Goal: Transaction & Acquisition: Obtain resource

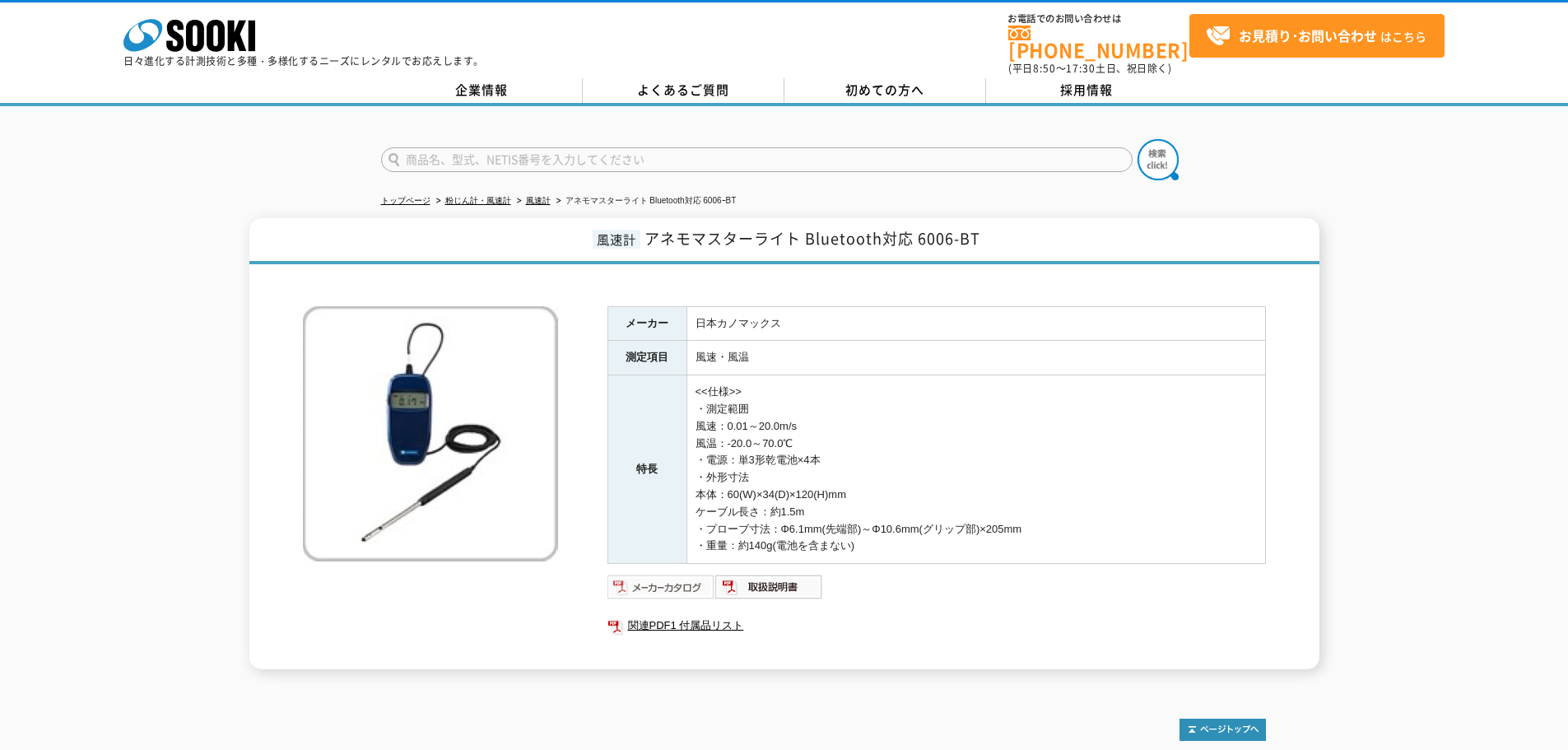
click at [687, 583] on img at bounding box center [661, 587] width 108 height 26
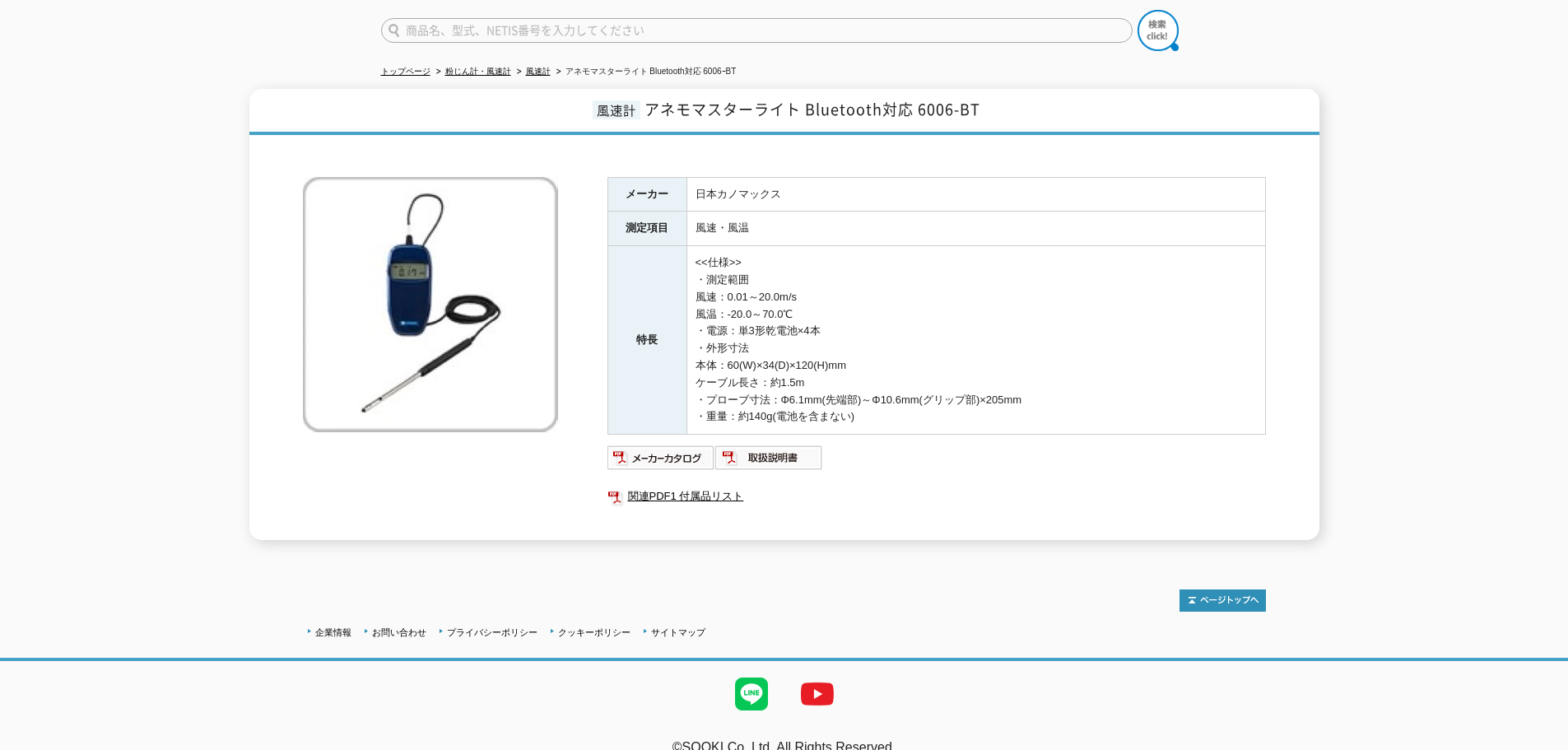
scroll to position [144, 0]
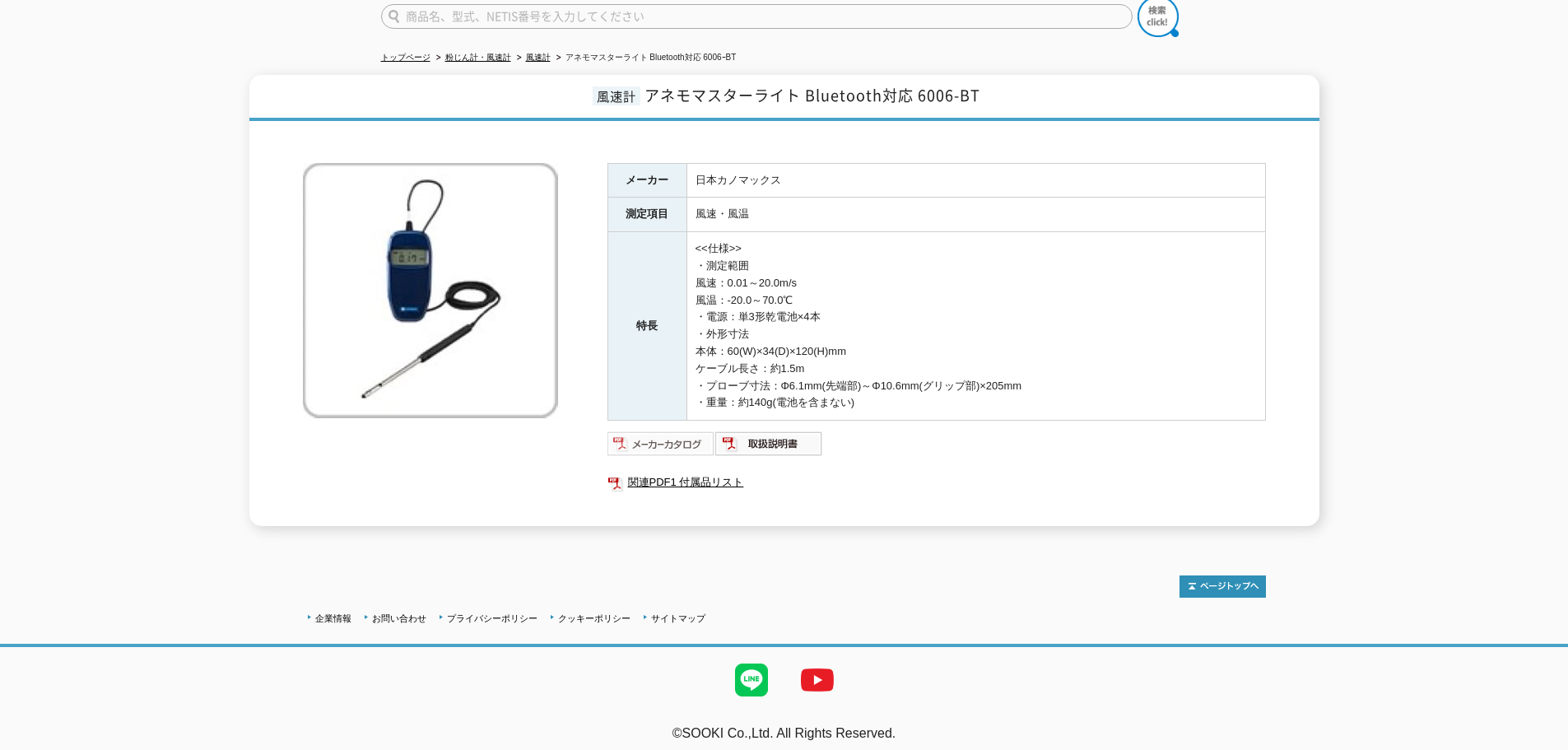
click at [653, 437] on img at bounding box center [661, 444] width 108 height 26
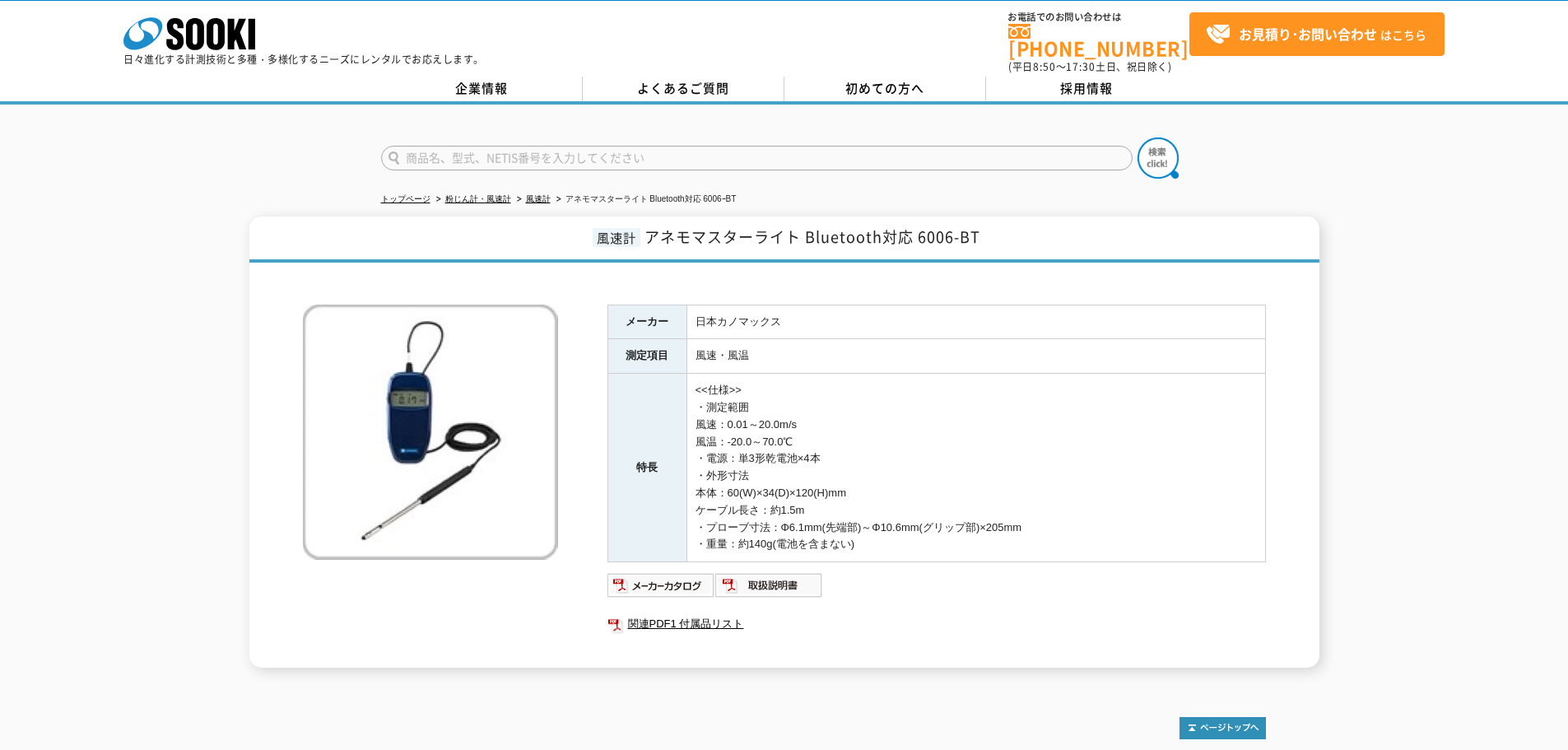
scroll to position [0, 0]
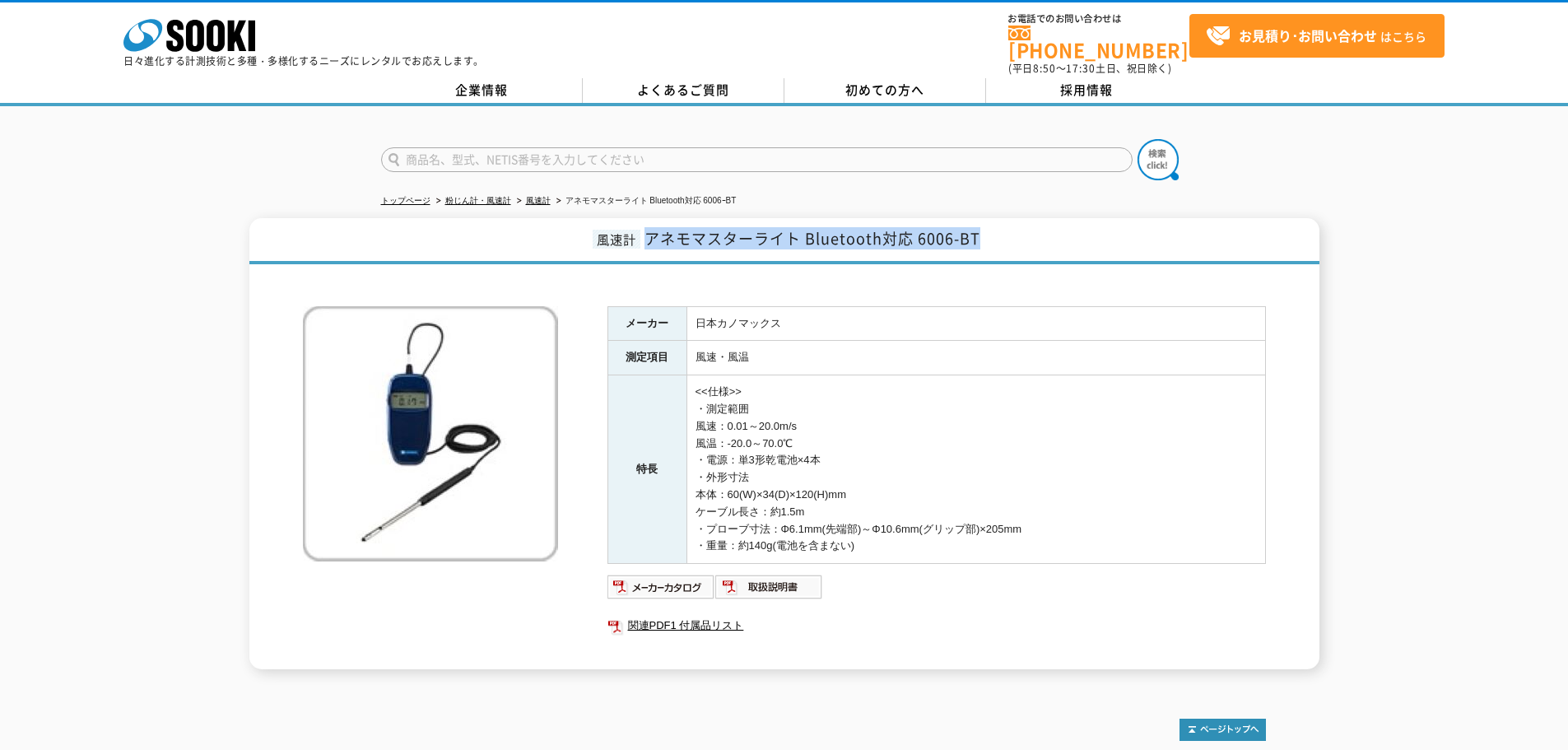
drag, startPoint x: 649, startPoint y: 231, endPoint x: 983, endPoint y: 232, distance: 334.0
click at [983, 232] on h1 "風速計 アネモマスターライト Bluetooth対応 6006-BT" at bounding box center [784, 241] width 1070 height 46
copy span "アネモマスターライト Bluetooth対応 6006-BT"
